Goal: Entertainment & Leisure: Consume media (video, audio)

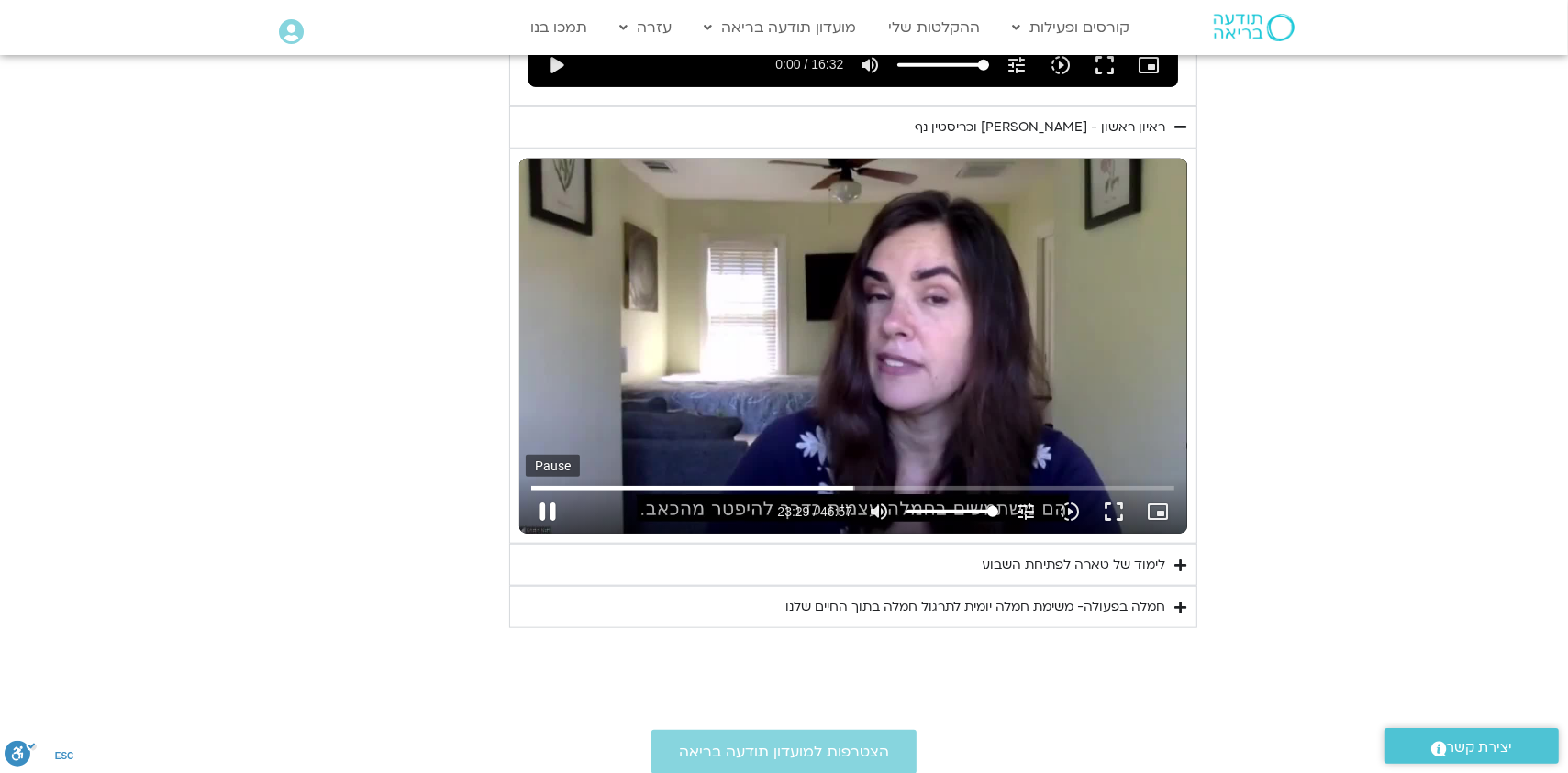
click at [548, 512] on button "pause" at bounding box center [548, 512] width 44 height 44
click at [543, 509] on button "play_arrow" at bounding box center [548, 512] width 44 height 44
click at [548, 506] on button "pause" at bounding box center [548, 512] width 44 height 44
click at [767, 303] on div "Skip Ad 12:00 play_arrow 23:55 / 46:57 volume_up Mute tune Resolution Auto 720p…" at bounding box center [853, 347] width 668 height 376
click at [543, 510] on button "pause" at bounding box center [548, 512] width 44 height 44
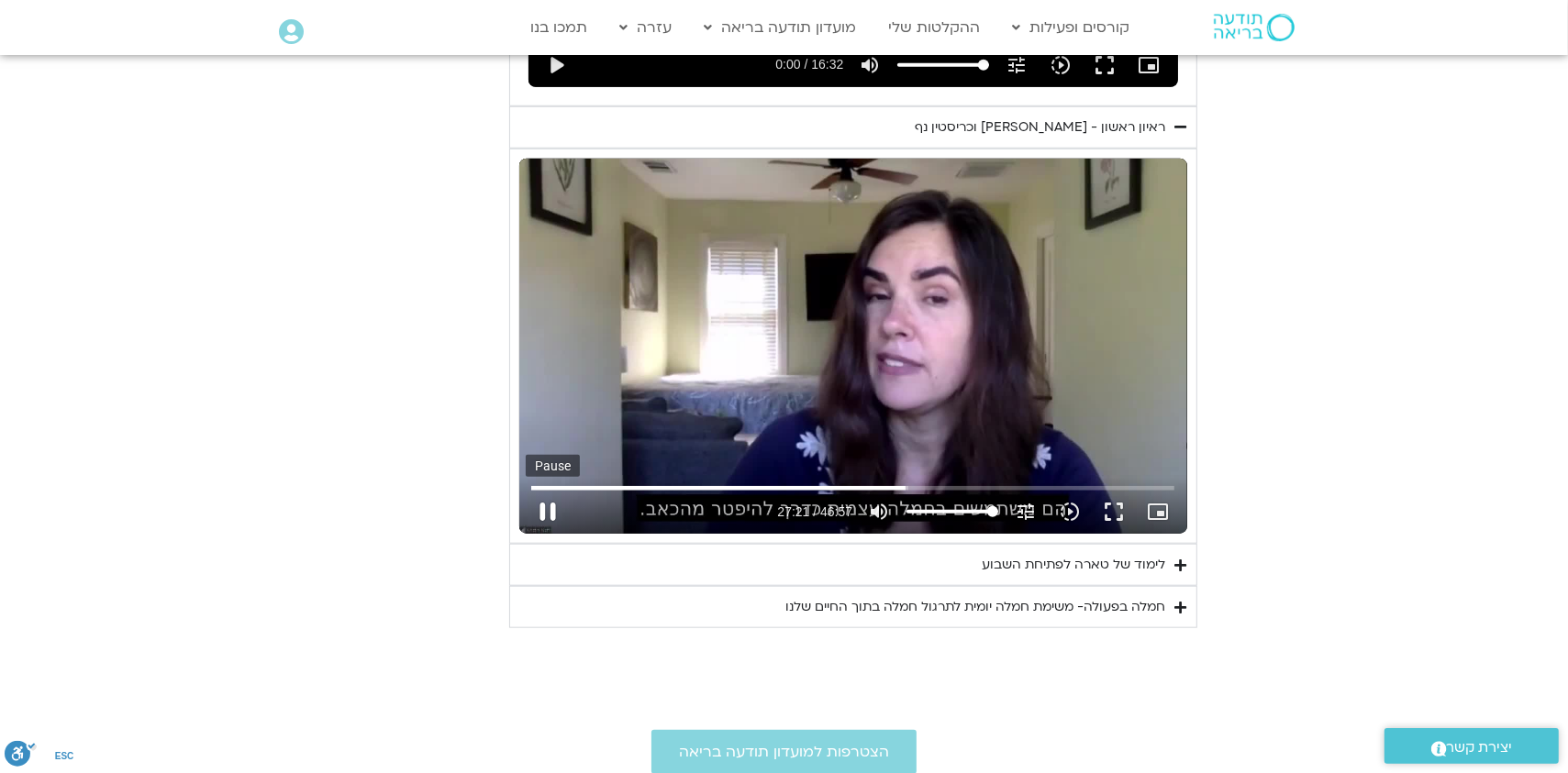
type input "1641.589045"
